Goal: Information Seeking & Learning: Learn about a topic

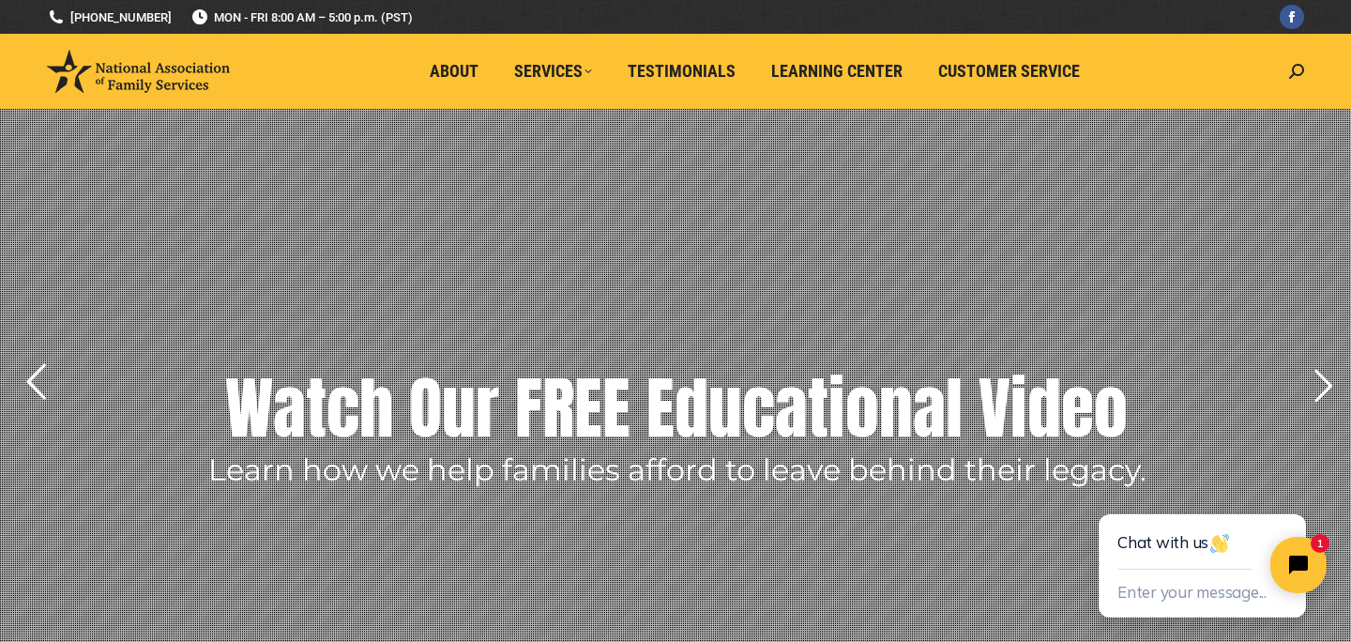
click at [50, 386] on rs-arrow at bounding box center [35, 381] width 47 height 47
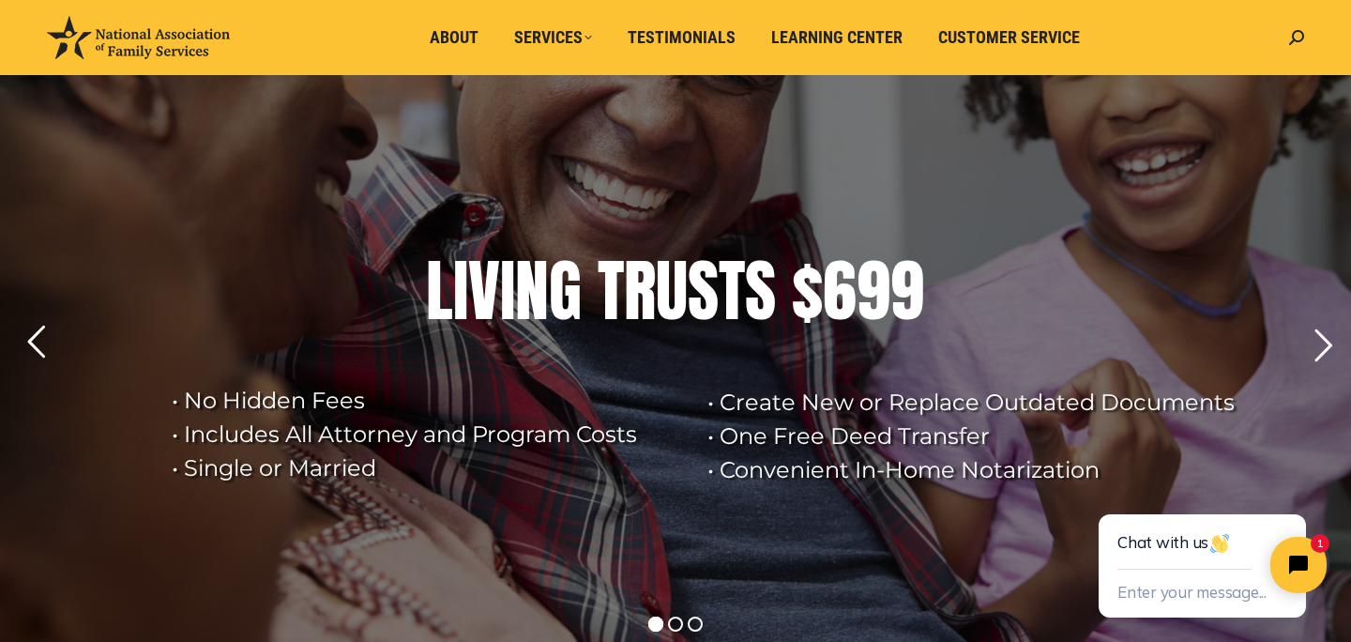
scroll to position [43, 0]
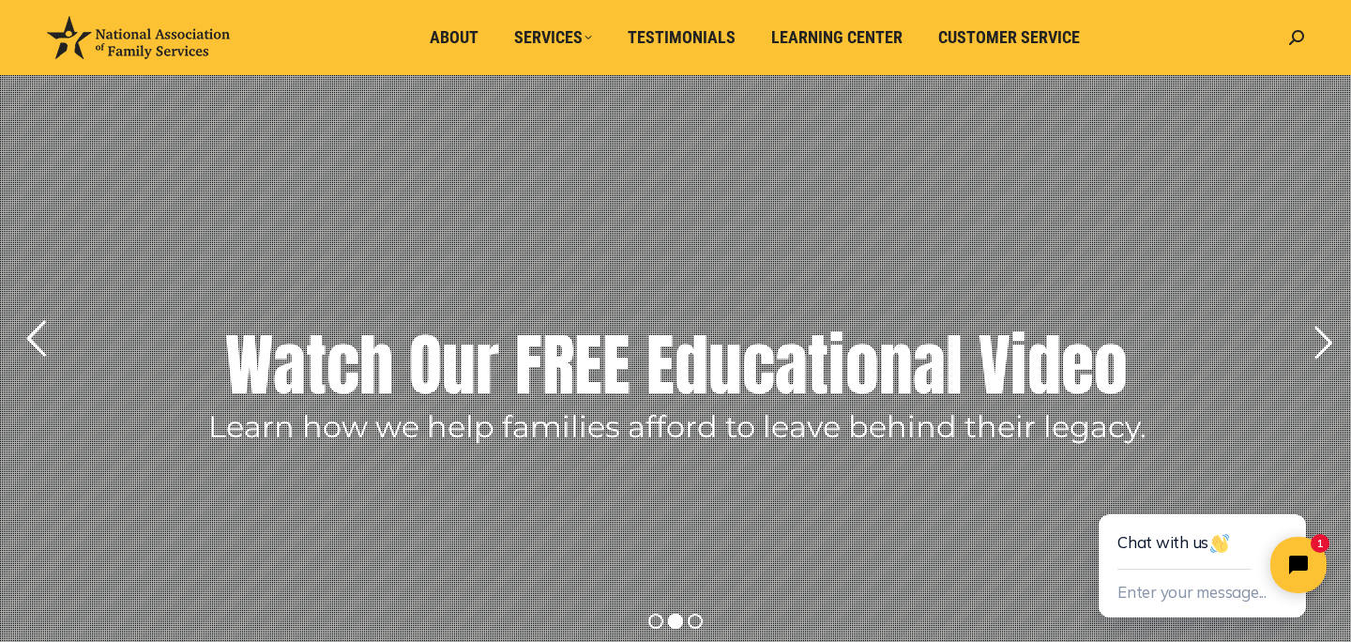
click at [36, 339] on rs-arrow at bounding box center [35, 338] width 47 height 47
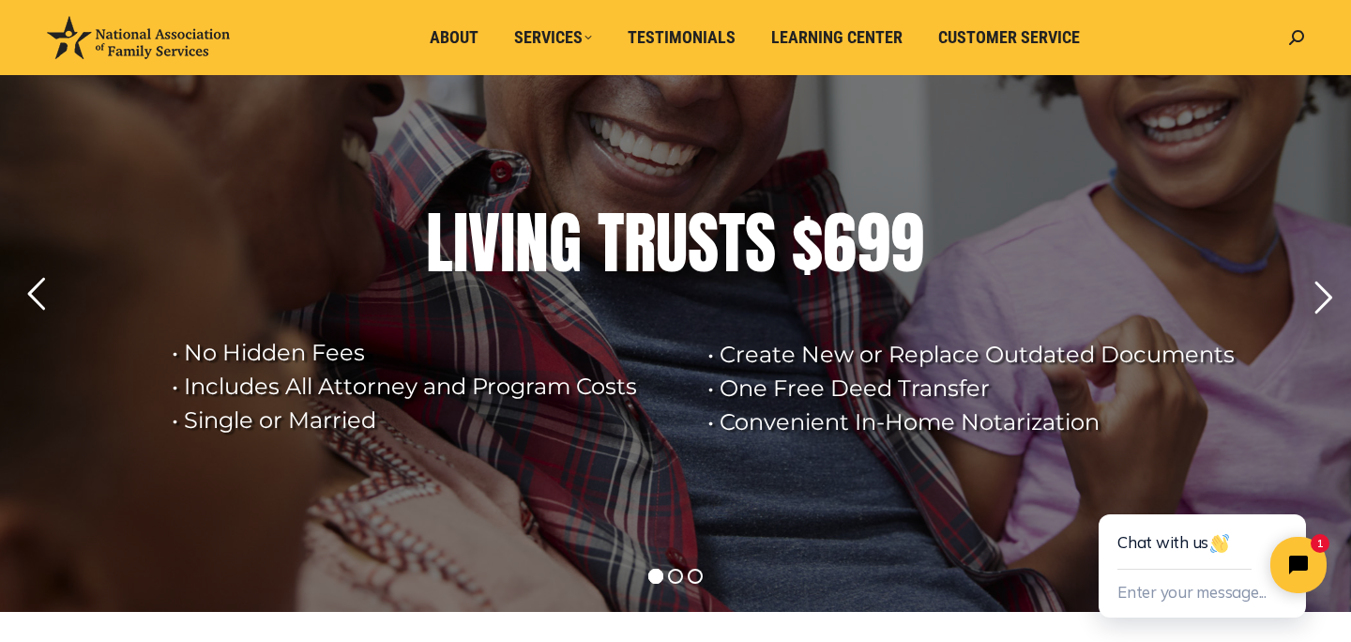
scroll to position [90, 0]
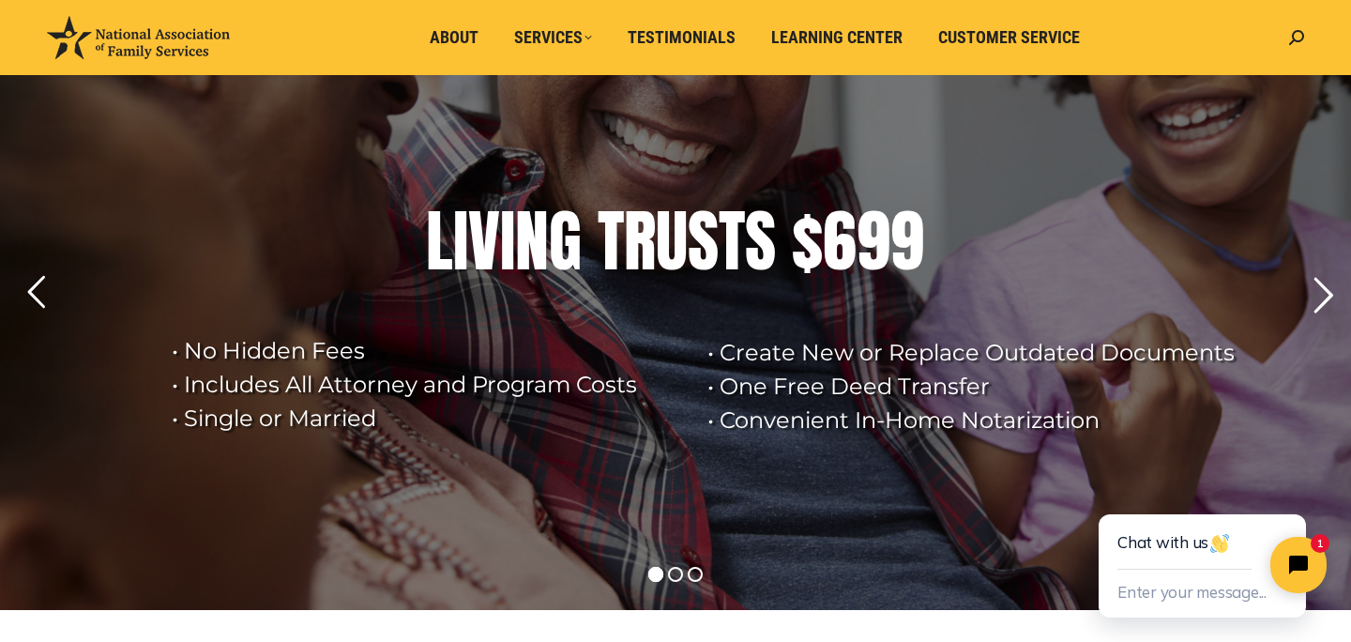
click at [1314, 297] on rs-arrow at bounding box center [1323, 295] width 47 height 47
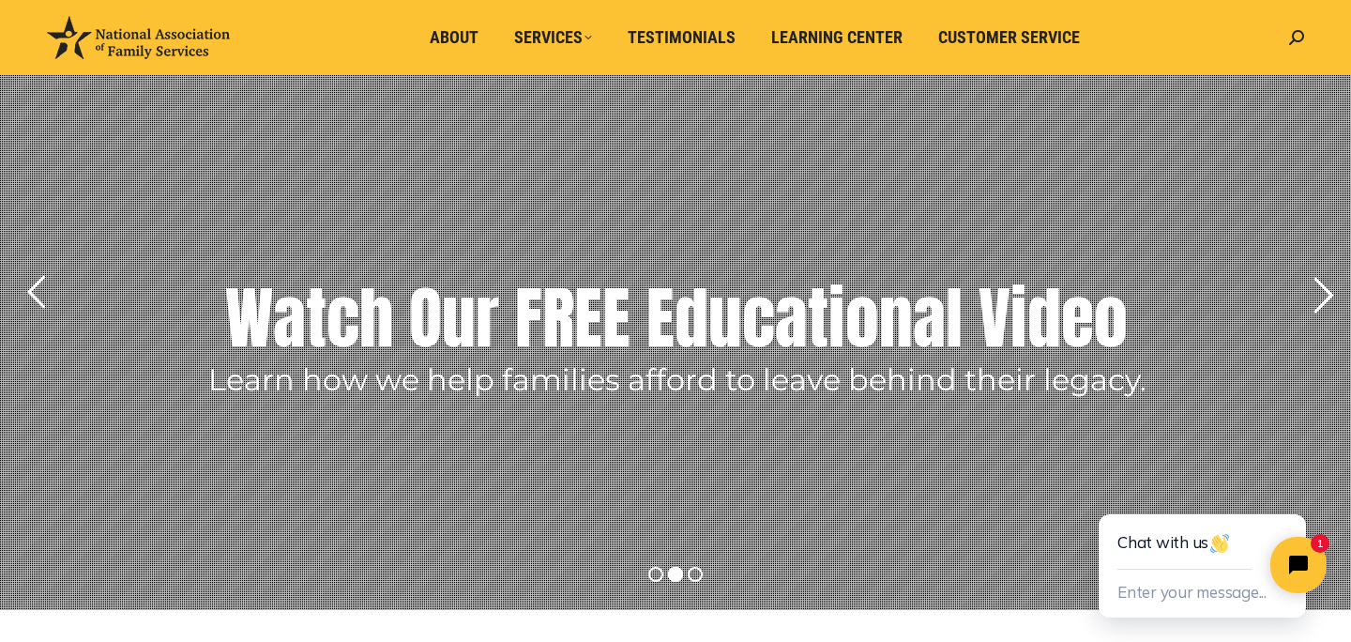
click at [1312, 302] on rs-arrow at bounding box center [1323, 295] width 47 height 47
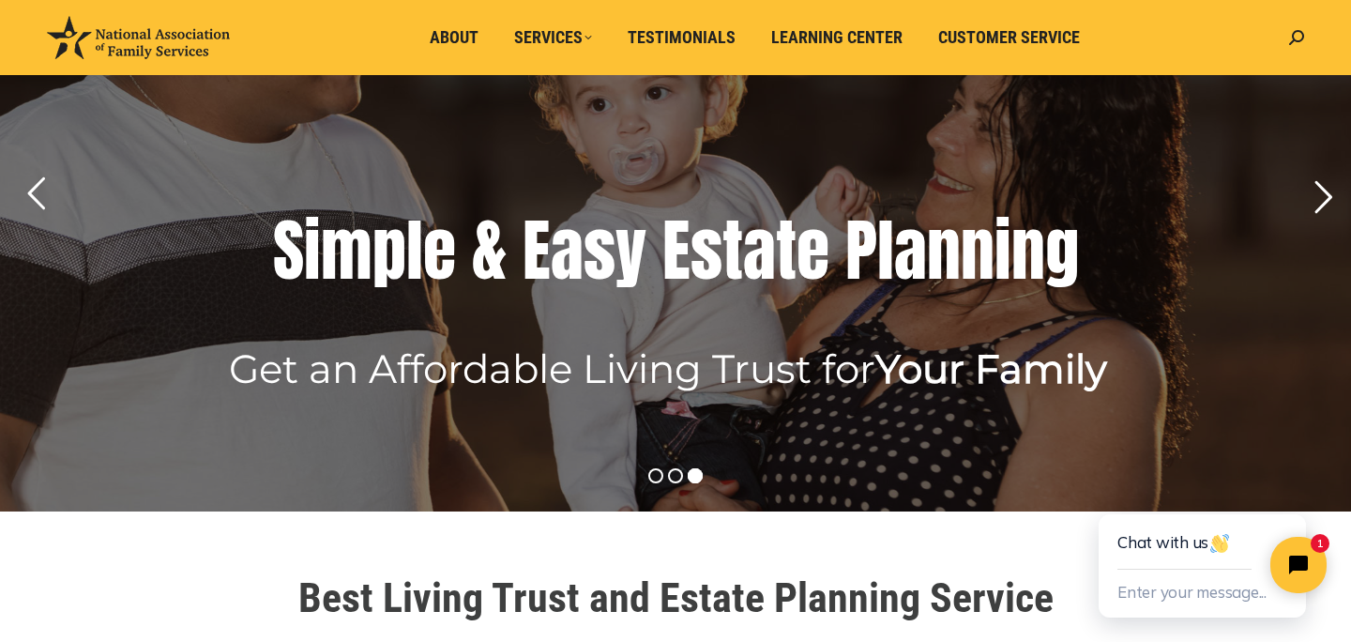
scroll to position [0, 0]
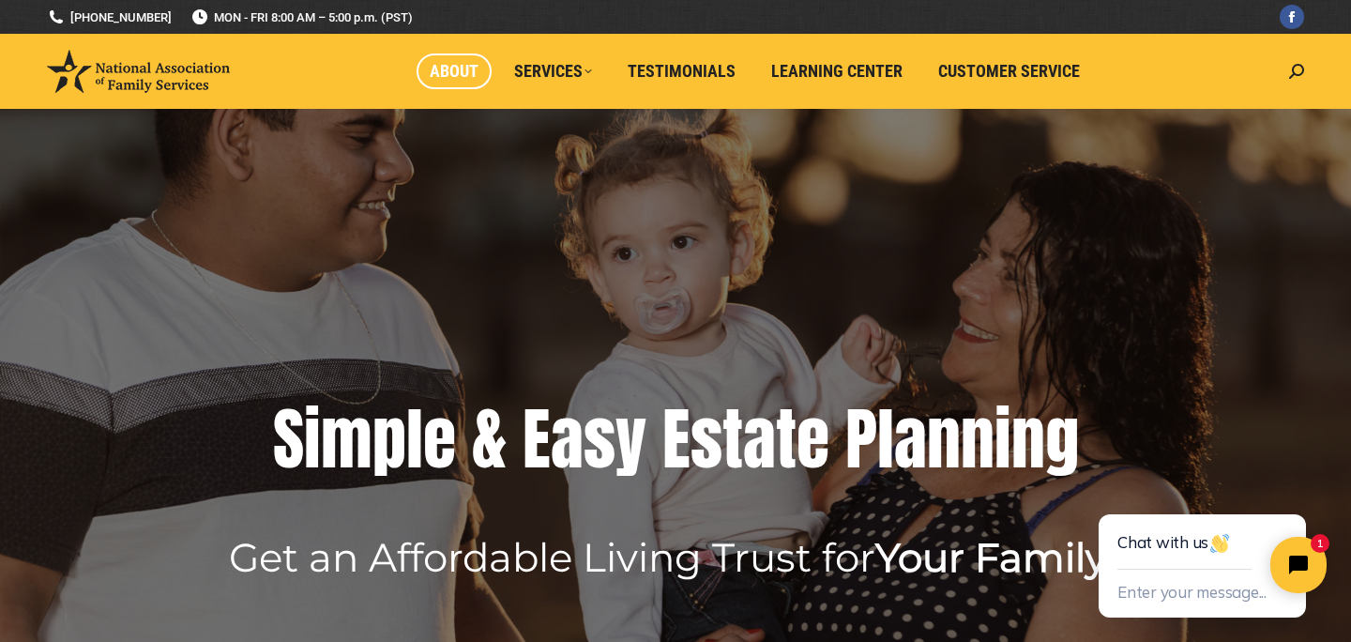
click at [455, 71] on span "About" at bounding box center [454, 71] width 49 height 21
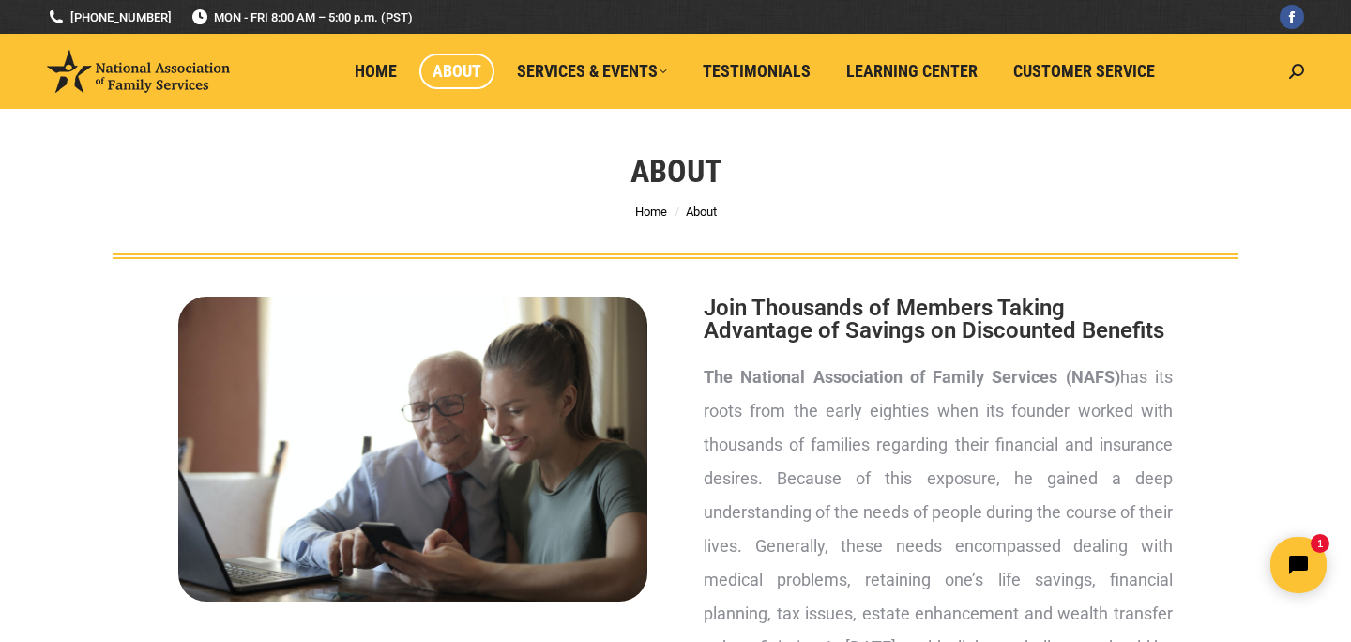
click at [665, 173] on h1 "About" at bounding box center [676, 170] width 91 height 41
click at [646, 211] on li "Home" at bounding box center [651, 212] width 32 height 22
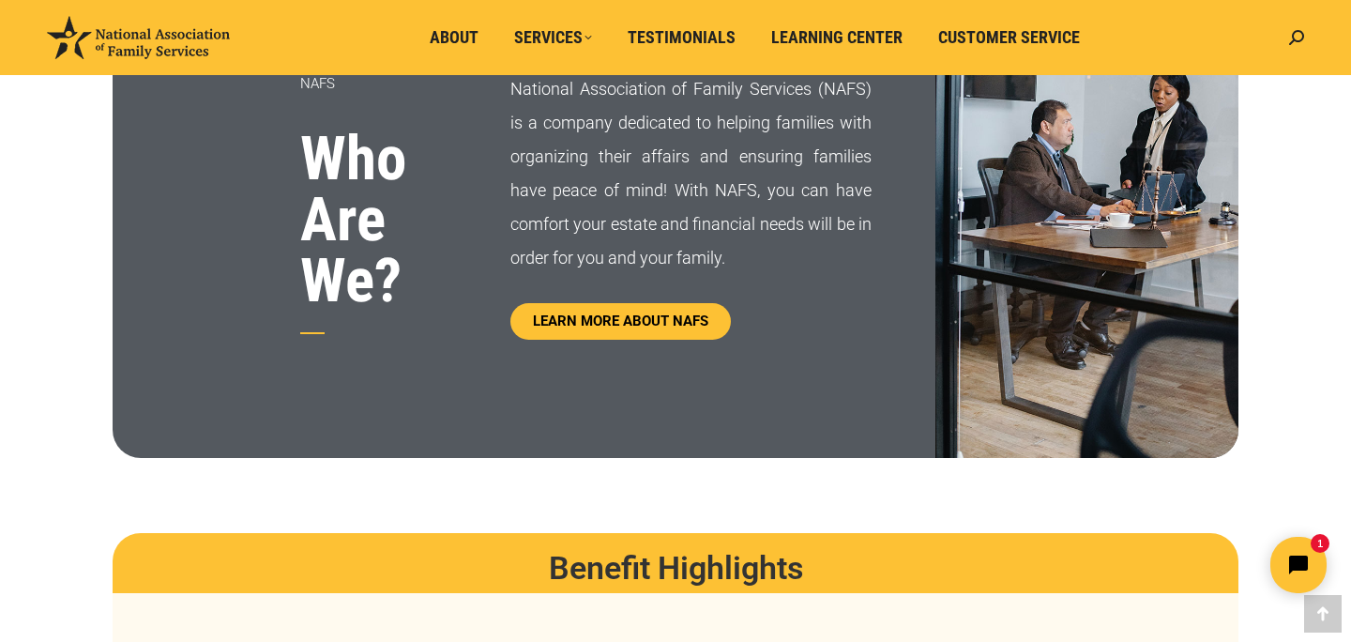
scroll to position [1074, 0]
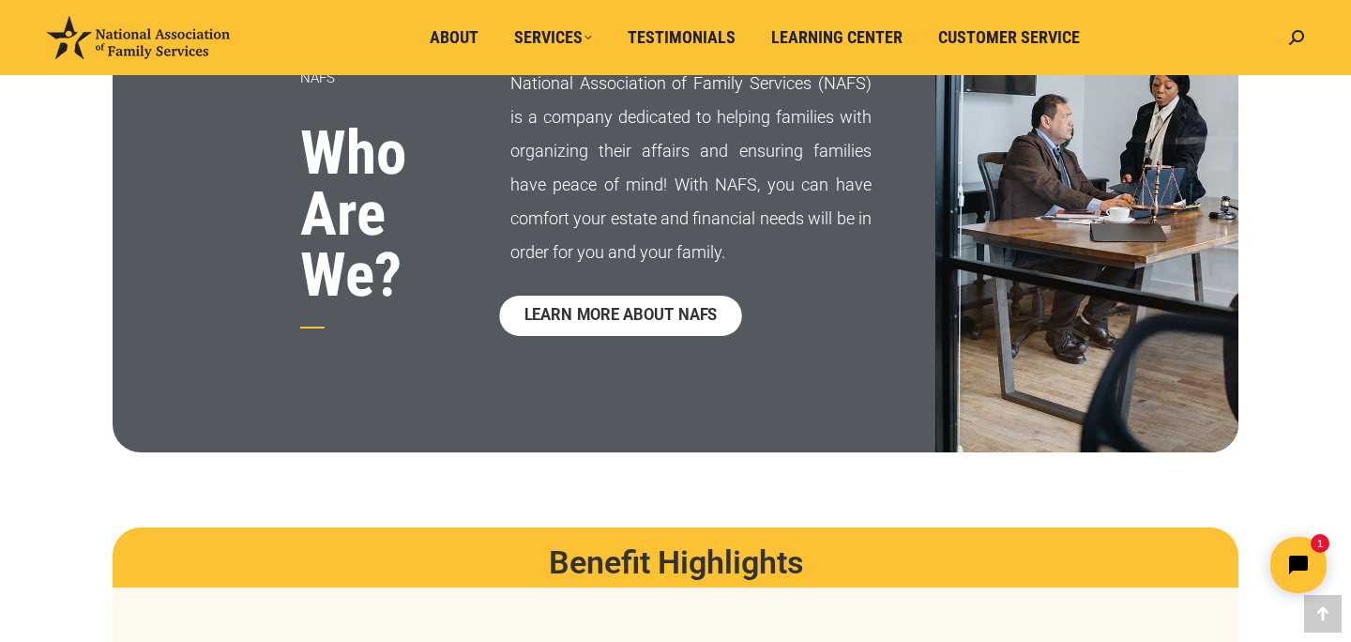
click at [609, 318] on span "LEARN MORE ABOUT NAFS" at bounding box center [620, 316] width 193 height 16
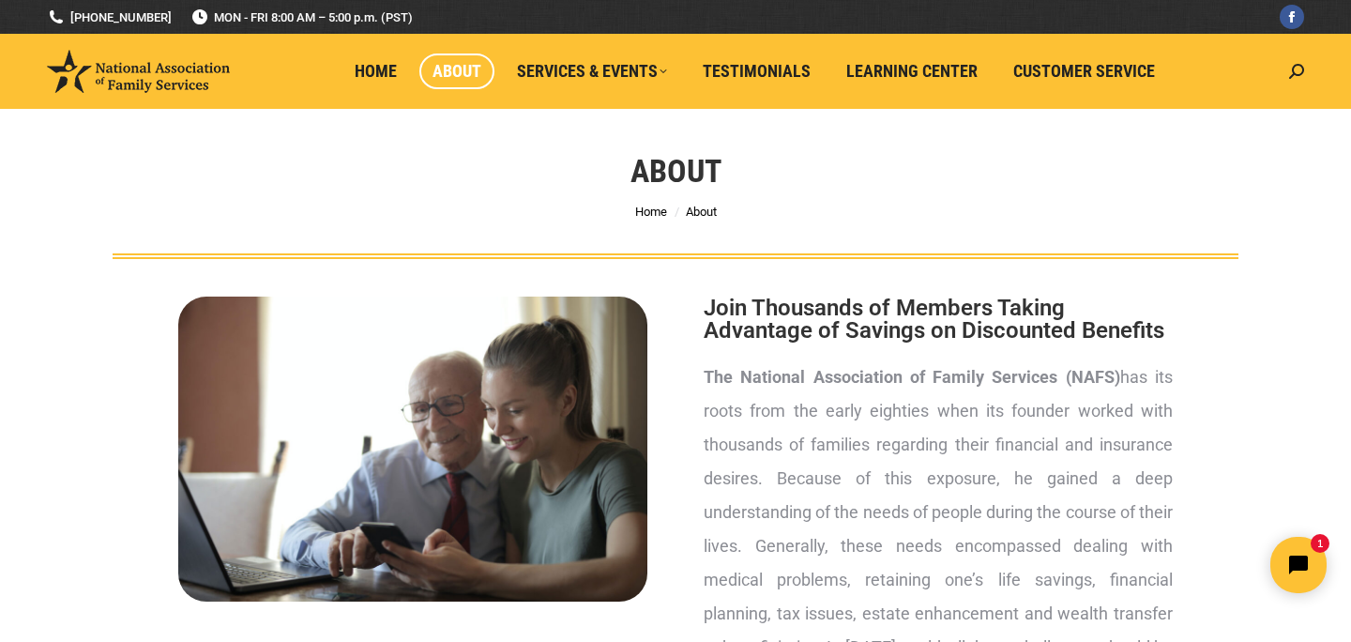
click at [198, 78] on img at bounding box center [138, 71] width 183 height 43
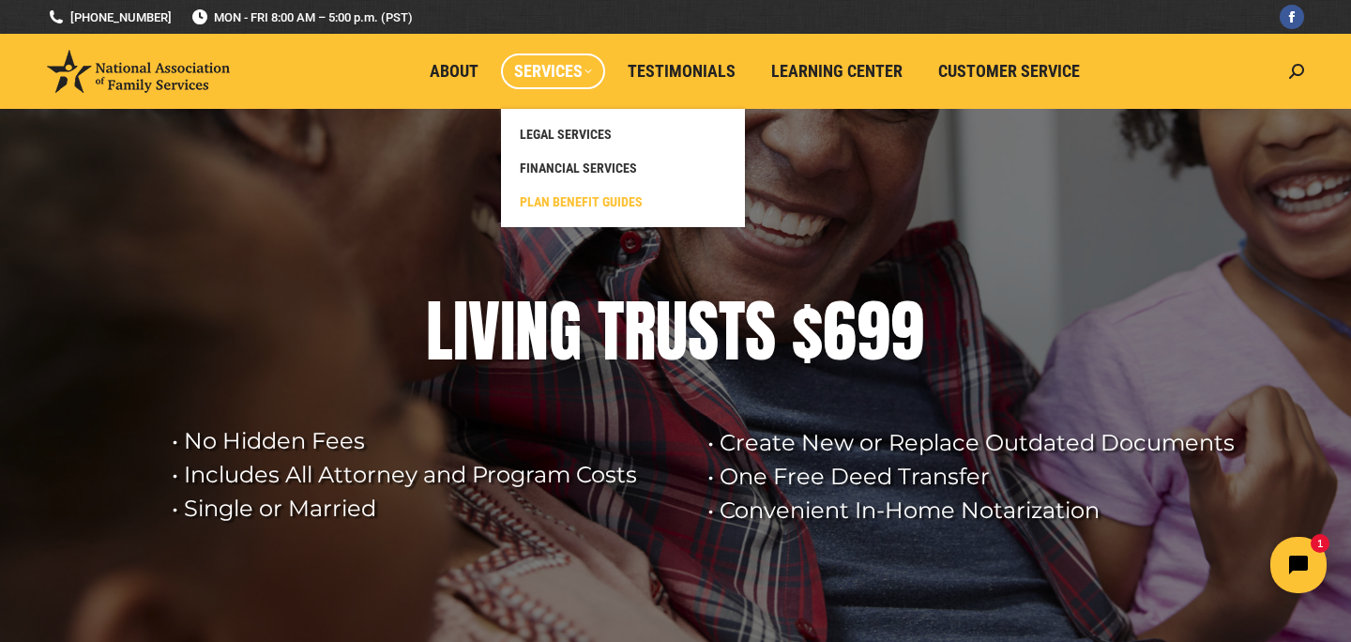
click at [561, 205] on span "PLAN BENEFIT GUIDES" at bounding box center [581, 201] width 123 height 17
